Goal: Find specific page/section: Find specific page/section

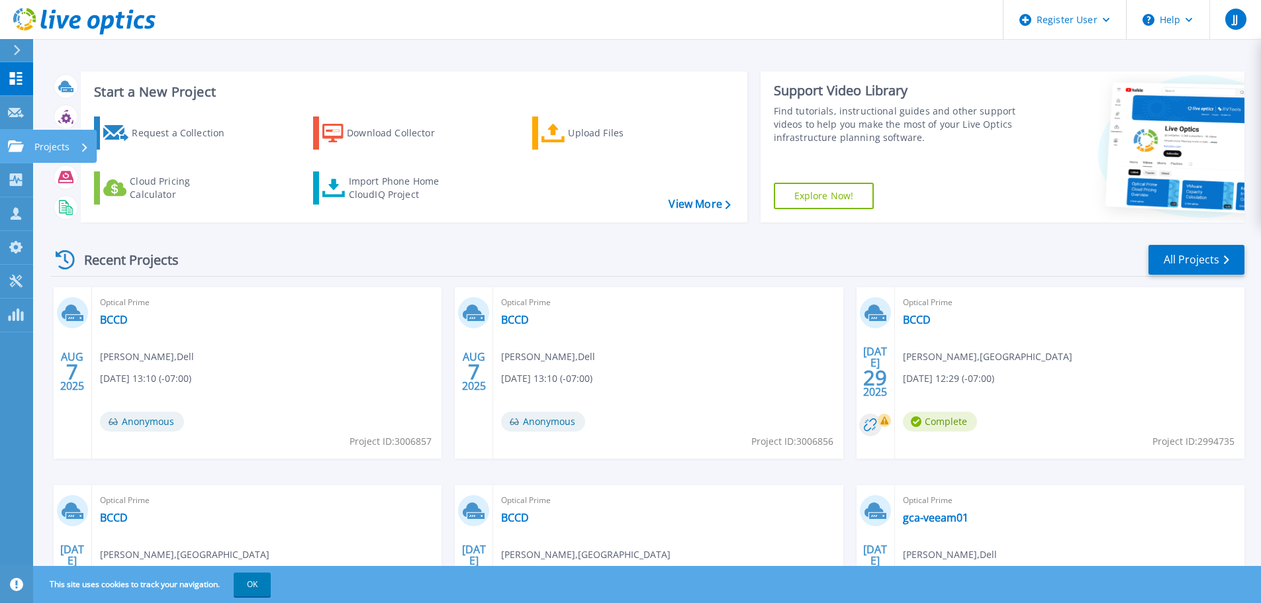
click at [12, 145] on icon at bounding box center [16, 145] width 16 height 11
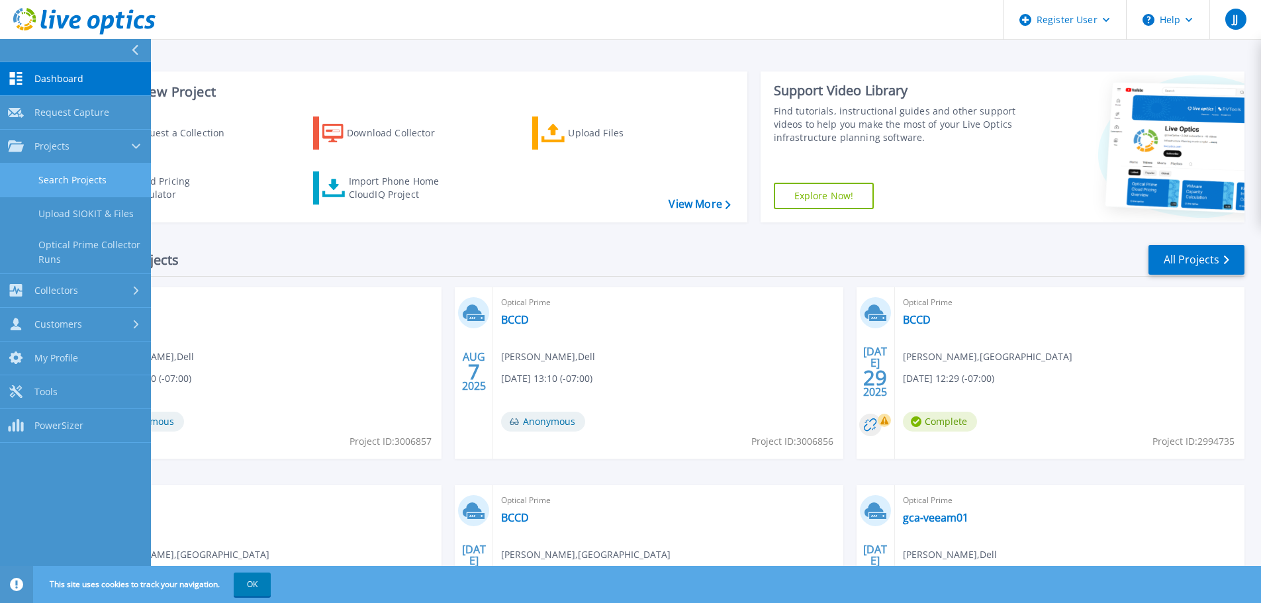
click at [48, 183] on link "Search Projects" at bounding box center [75, 181] width 151 height 34
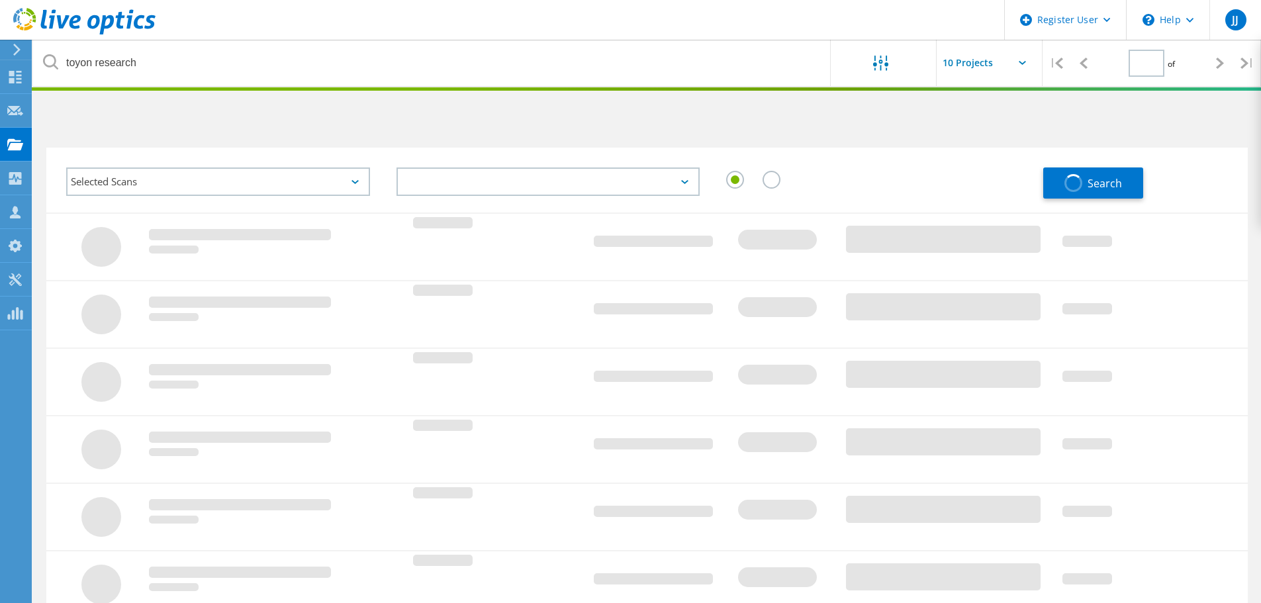
type input "1"
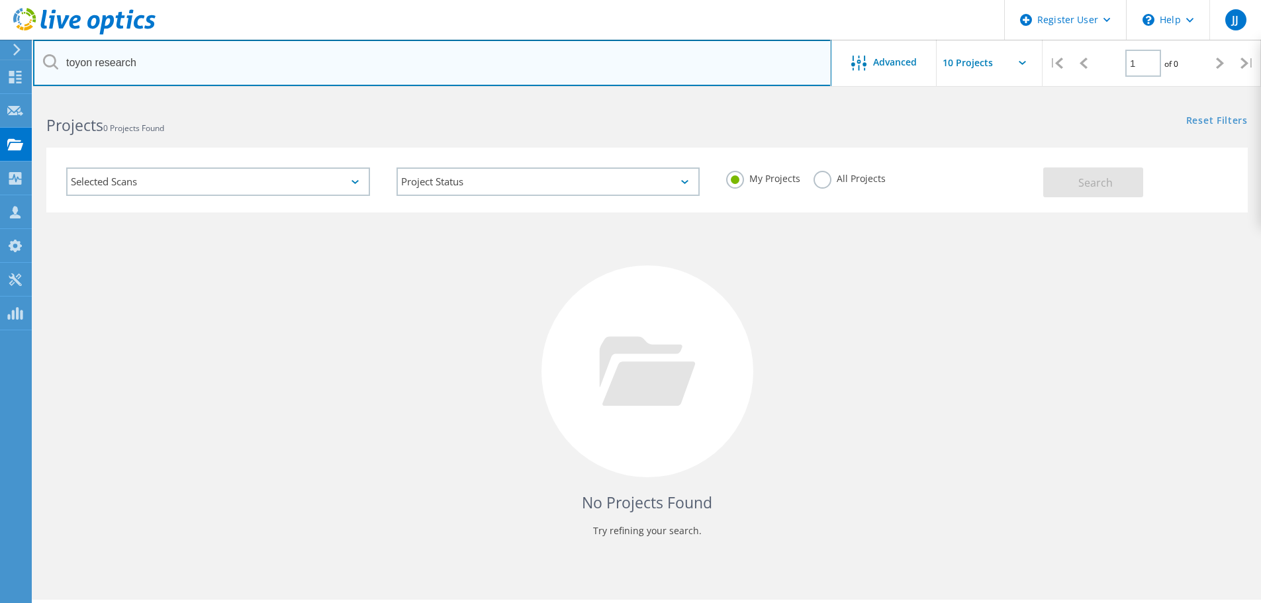
click at [224, 58] on input "toyon research" at bounding box center [432, 63] width 798 height 46
type input "@[DOMAIN_NAME]"
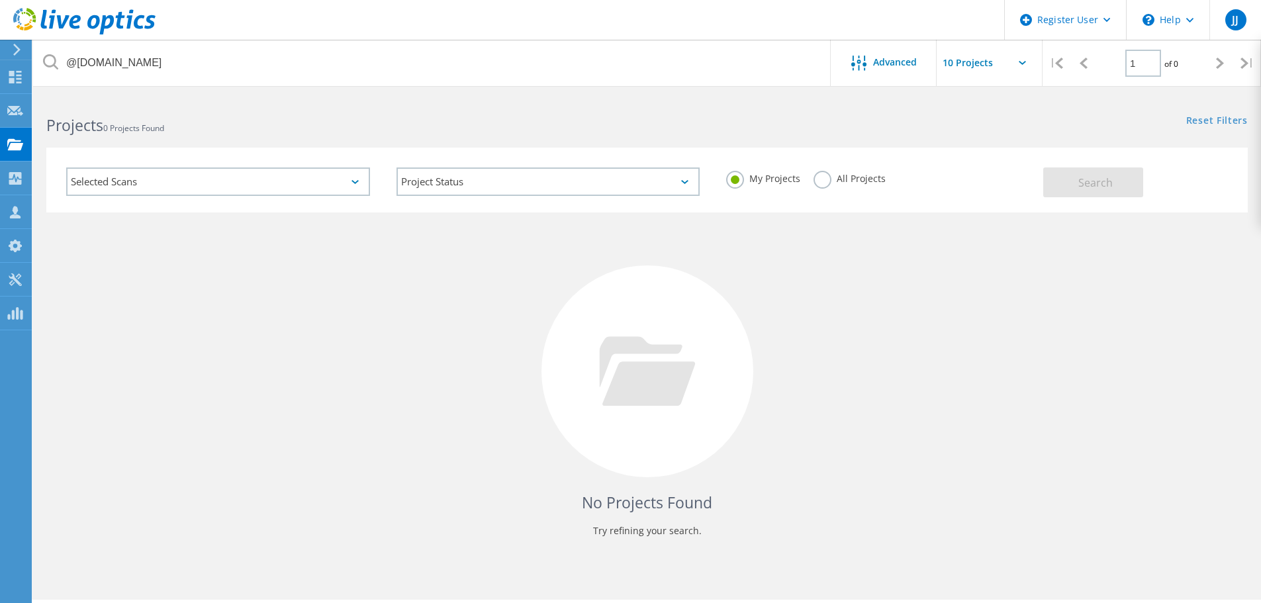
click at [824, 180] on label "All Projects" at bounding box center [850, 177] width 72 height 13
click at [0, 0] on input "All Projects" at bounding box center [0, 0] width 0 height 0
click at [1069, 191] on button "Search" at bounding box center [1093, 182] width 100 height 30
